Goal: Information Seeking & Learning: Learn about a topic

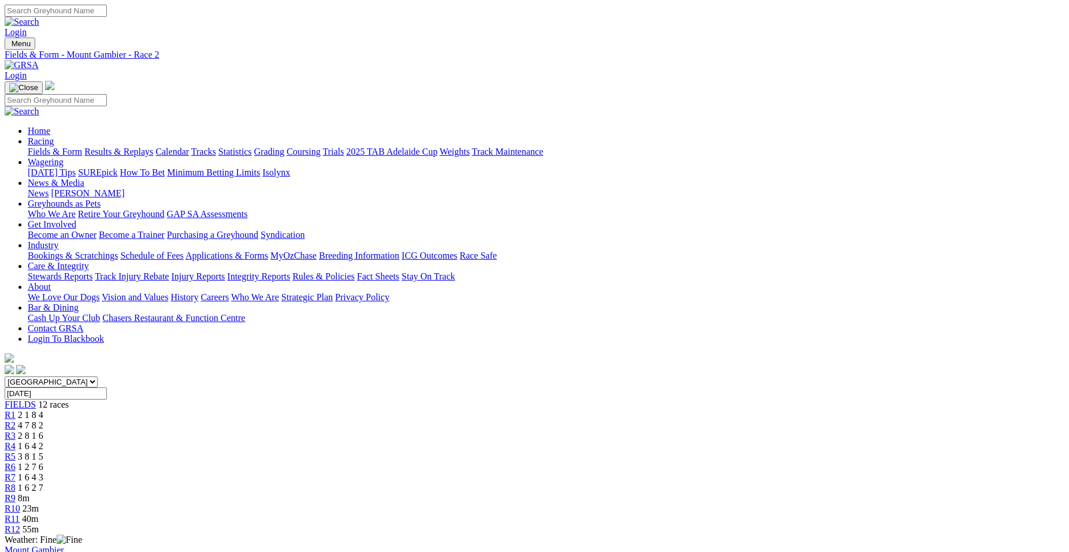
click at [16, 441] on span "R4" at bounding box center [10, 446] width 11 height 10
click at [16, 452] on link "R5" at bounding box center [10, 457] width 11 height 10
click at [16, 462] on span "R6" at bounding box center [10, 467] width 11 height 10
click at [16, 473] on span "R7" at bounding box center [10, 478] width 11 height 10
click at [16, 483] on span "R8" at bounding box center [10, 488] width 11 height 10
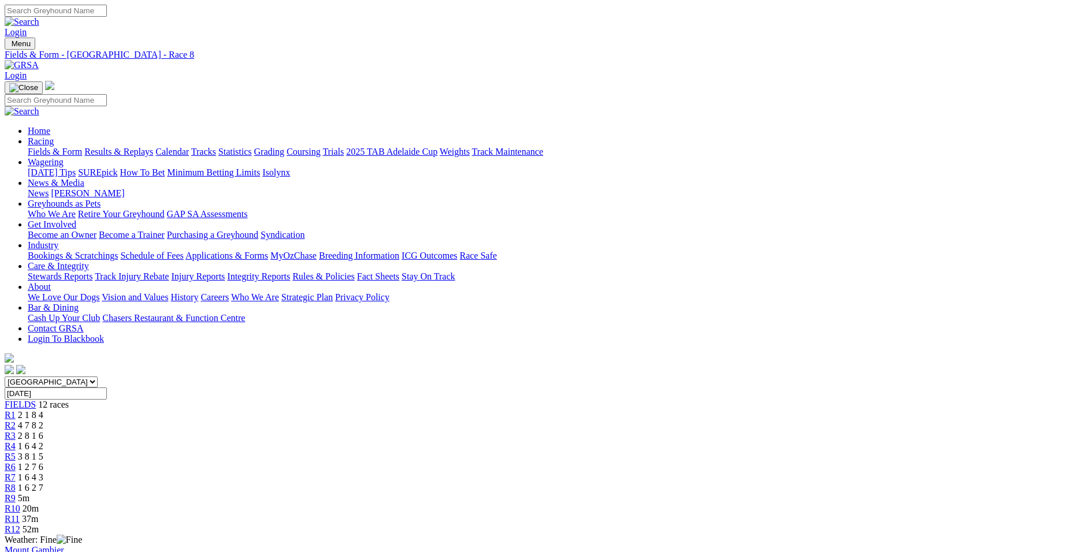
drag, startPoint x: 718, startPoint y: 173, endPoint x: 711, endPoint y: 174, distance: 7.0
click at [16, 493] on span "R9" at bounding box center [10, 498] width 11 height 10
click at [823, 514] on div "R11 36m" at bounding box center [534, 519] width 1059 height 10
